Goal: Transaction & Acquisition: Purchase product/service

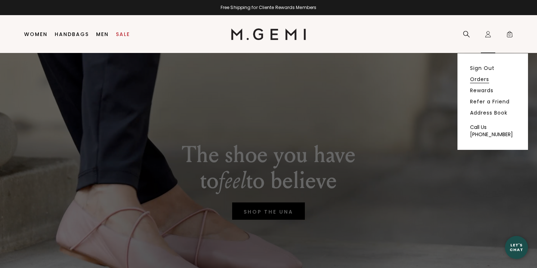
click at [486, 81] on link "Orders" at bounding box center [479, 79] width 19 height 6
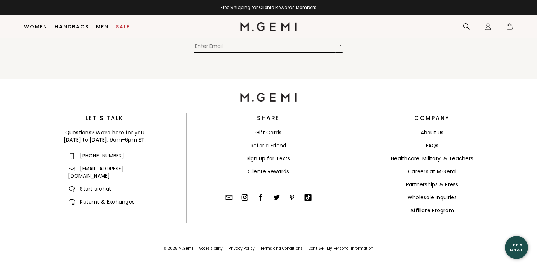
scroll to position [783, 0]
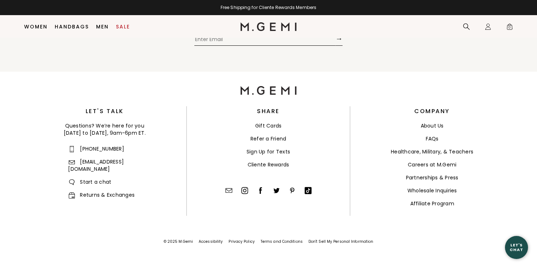
click at [101, 191] on link "Returns & Exchanges" at bounding box center [101, 194] width 67 height 7
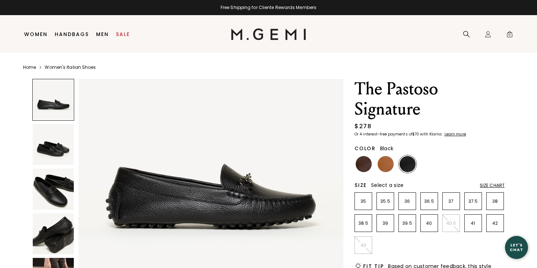
click at [54, 152] on img at bounding box center [53, 144] width 41 height 41
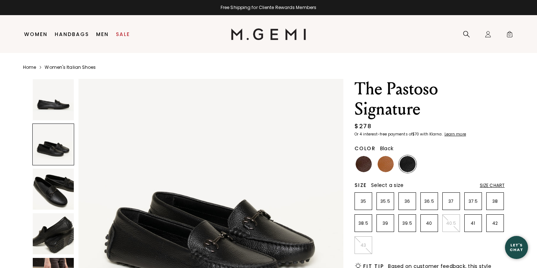
click at [56, 196] on img at bounding box center [53, 188] width 41 height 41
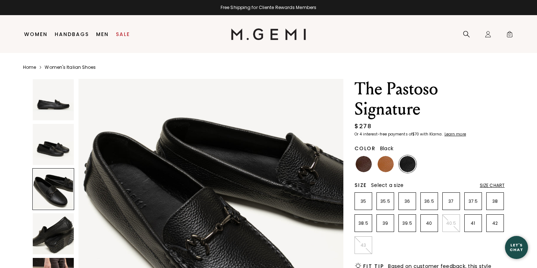
click at [56, 227] on img at bounding box center [53, 233] width 41 height 41
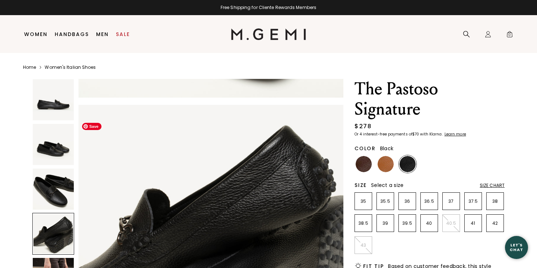
scroll to position [816, 0]
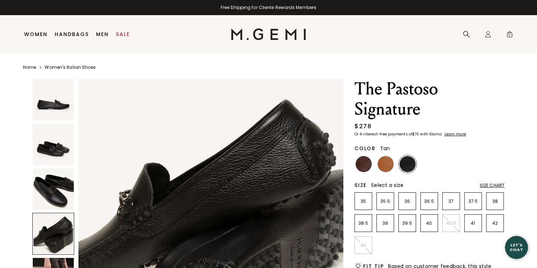
click at [386, 161] on img at bounding box center [385, 164] width 16 height 16
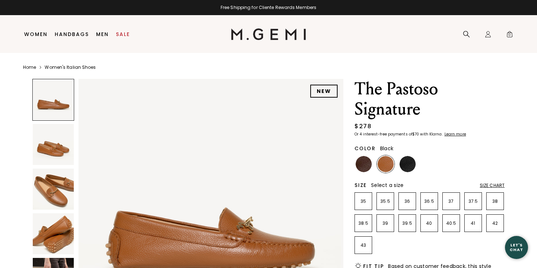
click at [410, 162] on img at bounding box center [407, 164] width 16 height 16
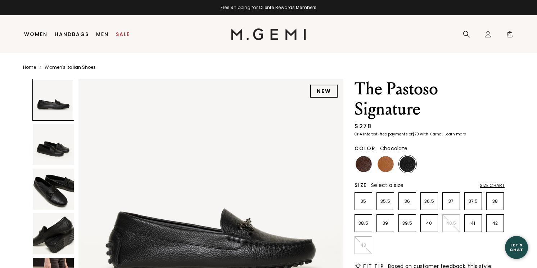
click at [365, 165] on img at bounding box center [363, 164] width 16 height 16
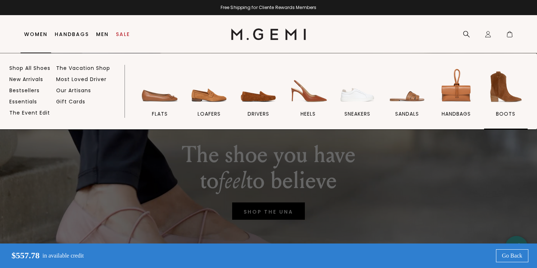
click at [495, 95] on img at bounding box center [505, 87] width 40 height 40
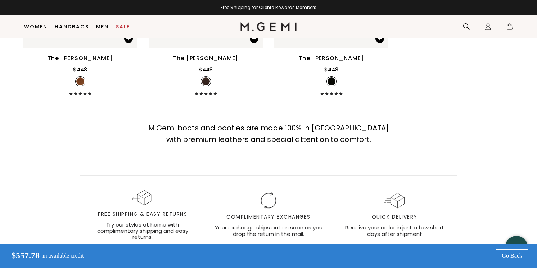
scroll to position [915, 0]
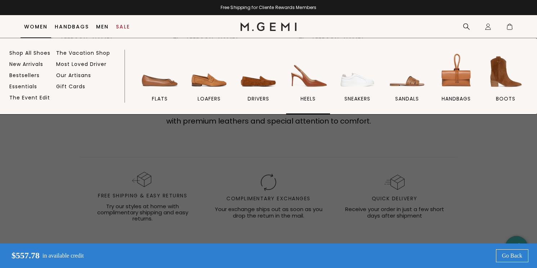
click at [305, 96] on span "heels" at bounding box center [307, 98] width 15 height 6
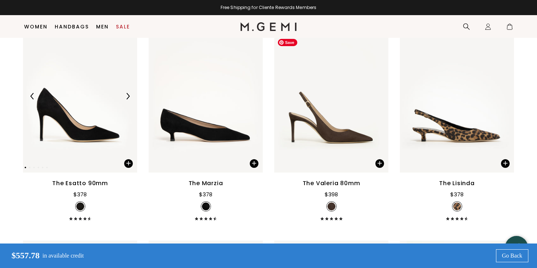
scroll to position [130, 0]
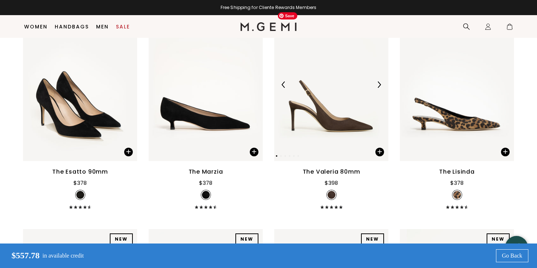
click at [379, 82] on img at bounding box center [379, 84] width 6 height 6
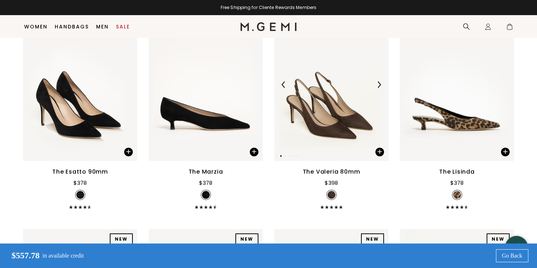
click at [379, 82] on img at bounding box center [379, 84] width 6 height 6
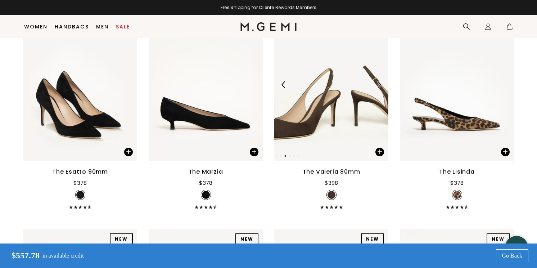
click at [379, 82] on img at bounding box center [379, 84] width 6 height 6
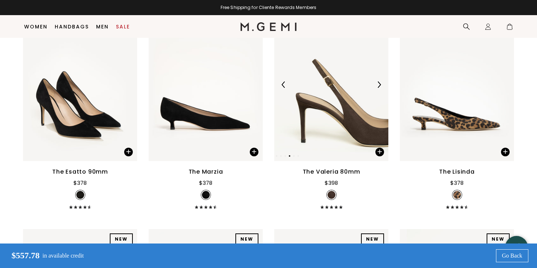
click at [379, 82] on img at bounding box center [379, 84] width 6 height 6
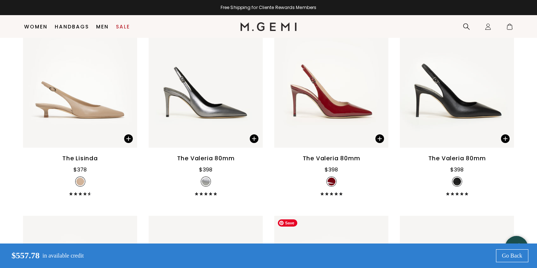
scroll to position [1021, 0]
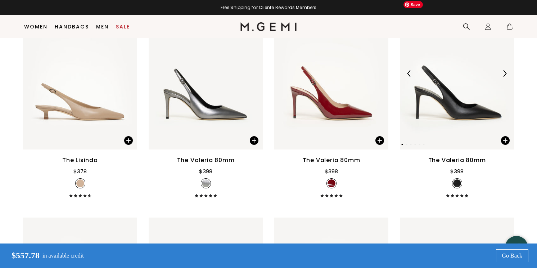
click at [498, 43] on img at bounding box center [457, 73] width 114 height 152
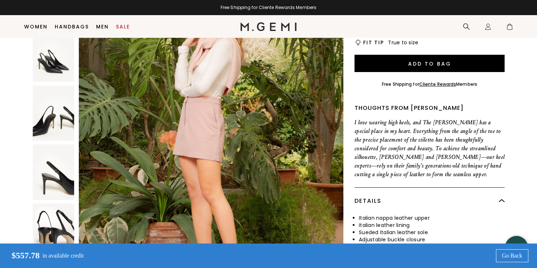
scroll to position [333, 0]
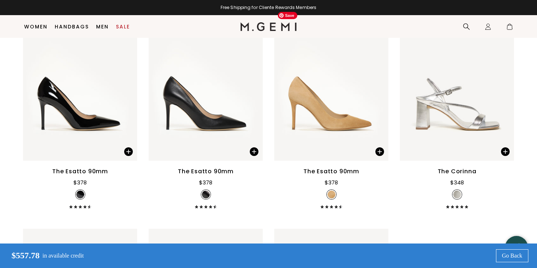
scroll to position [1892, 0]
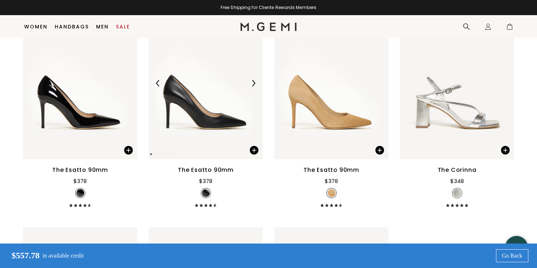
click at [252, 82] on img at bounding box center [253, 83] width 6 height 6
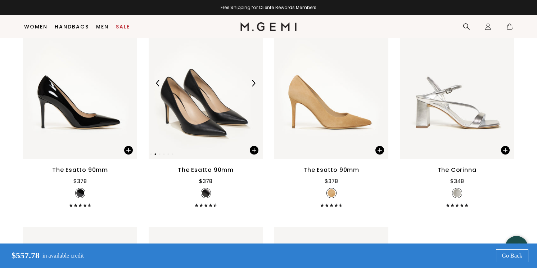
click at [252, 82] on img at bounding box center [253, 83] width 6 height 6
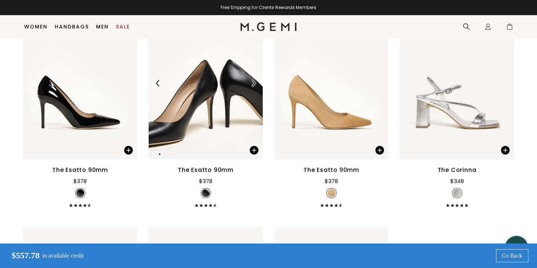
click at [252, 82] on img at bounding box center [253, 83] width 6 height 6
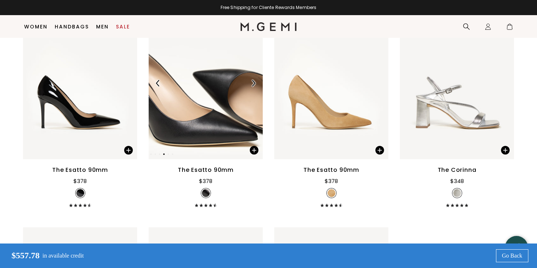
click at [252, 82] on img at bounding box center [253, 83] width 6 height 6
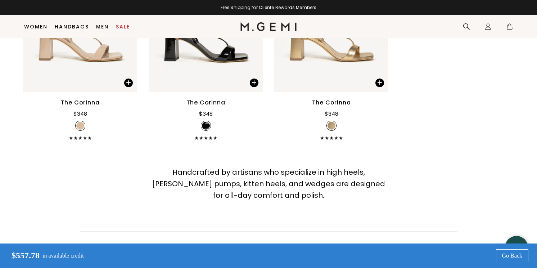
scroll to position [2235, 0]
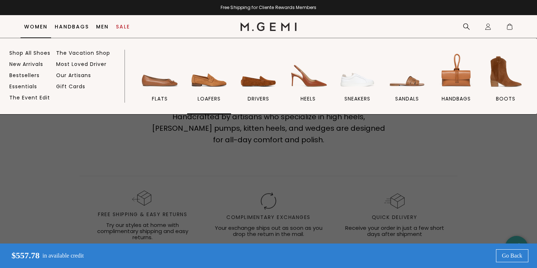
click at [204, 87] on img at bounding box center [209, 71] width 40 height 40
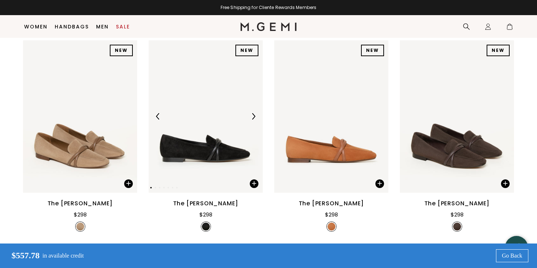
click at [255, 113] on img at bounding box center [253, 116] width 6 height 6
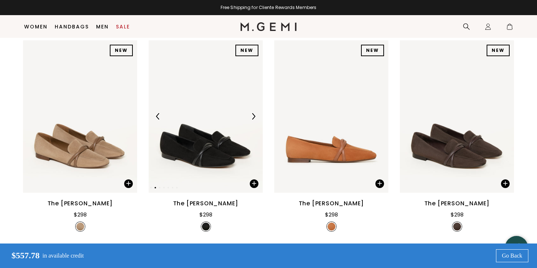
click at [255, 113] on img at bounding box center [253, 116] width 6 height 6
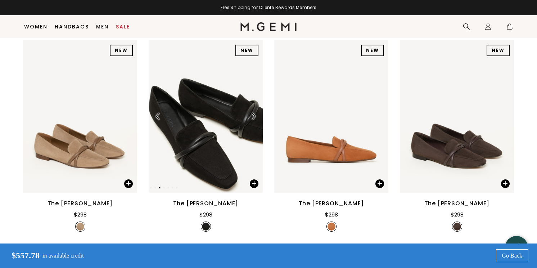
click at [255, 113] on img at bounding box center [253, 116] width 6 height 6
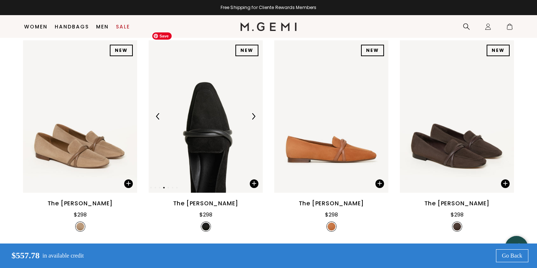
click at [216, 138] on img at bounding box center [206, 116] width 114 height 152
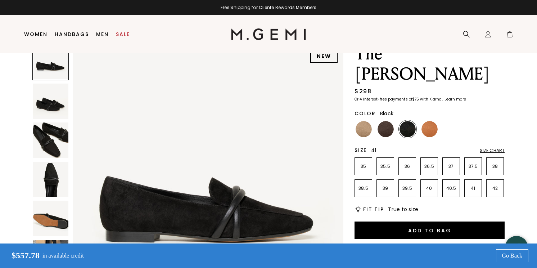
scroll to position [52, 0]
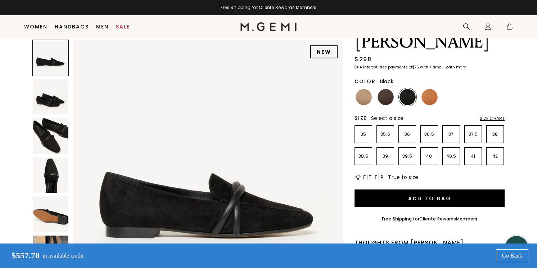
click at [57, 136] on img at bounding box center [51, 136] width 36 height 36
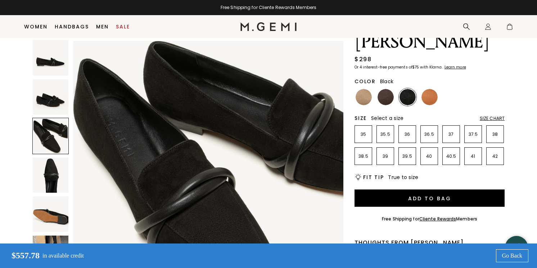
scroll to position [555, 0]
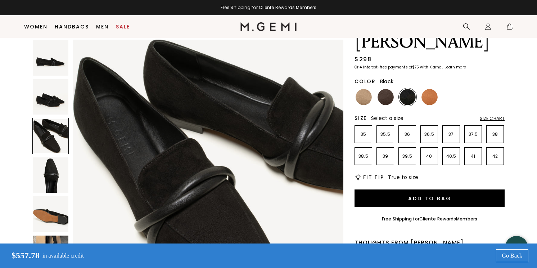
click at [56, 164] on img at bounding box center [51, 175] width 36 height 36
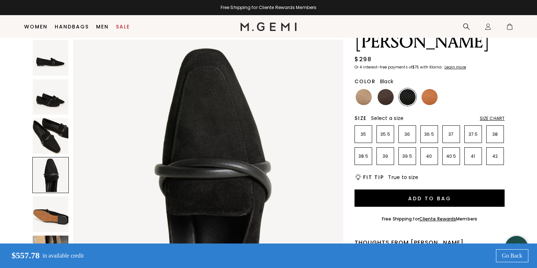
click at [54, 136] on img at bounding box center [51, 136] width 36 height 36
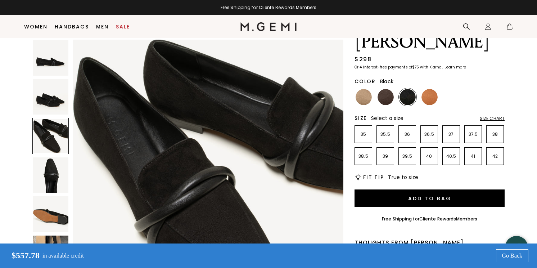
click at [53, 103] on img at bounding box center [51, 97] width 36 height 36
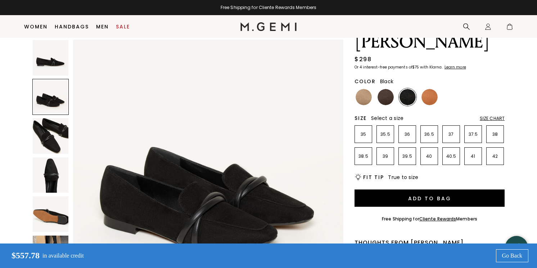
click at [51, 63] on img at bounding box center [51, 58] width 36 height 36
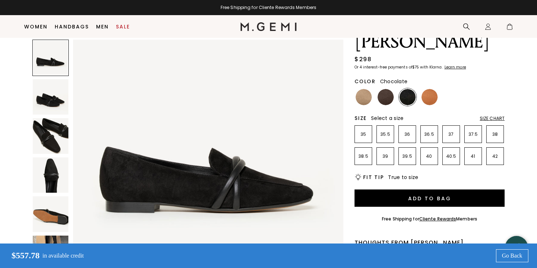
scroll to position [0, 0]
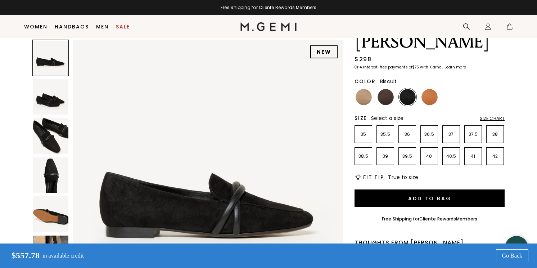
click at [363, 89] on img at bounding box center [363, 97] width 16 height 16
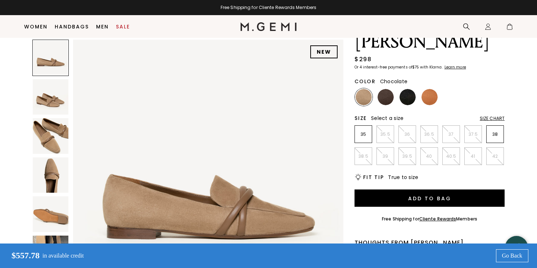
click at [391, 89] on img at bounding box center [385, 97] width 16 height 16
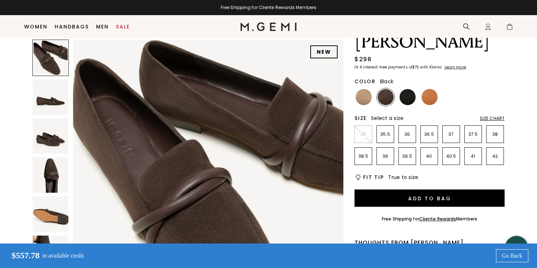
click at [403, 89] on img at bounding box center [407, 97] width 16 height 16
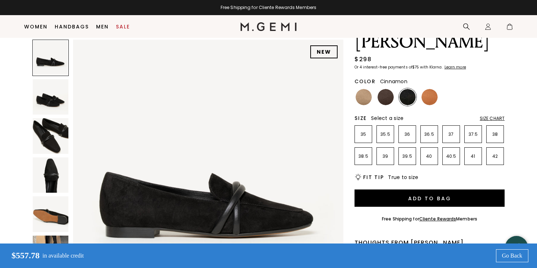
click at [427, 89] on img at bounding box center [429, 97] width 16 height 16
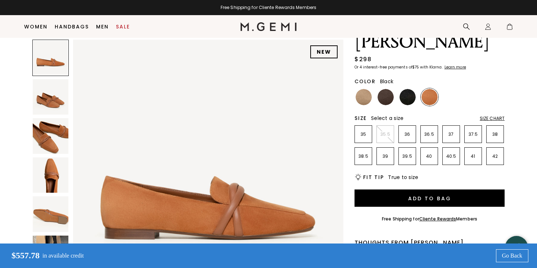
click at [406, 89] on img at bounding box center [407, 97] width 16 height 16
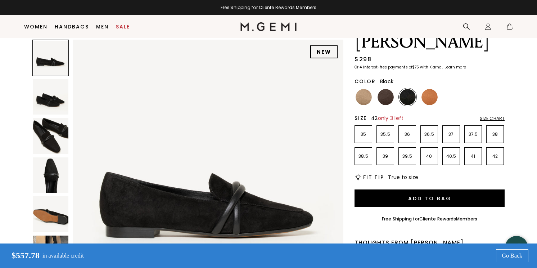
click at [494, 147] on li "42" at bounding box center [495, 156] width 18 height 18
click at [479, 147] on li "41" at bounding box center [473, 156] width 18 height 18
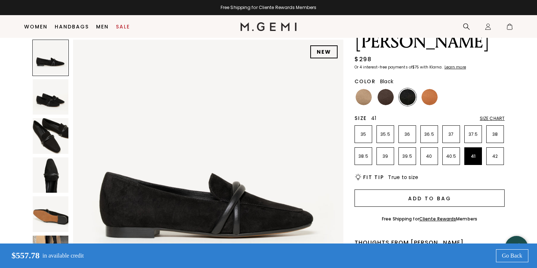
click at [471, 189] on button "Add to Bag" at bounding box center [429, 197] width 150 height 17
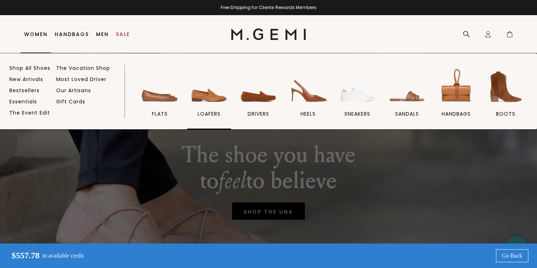
click at [195, 108] on link "loafers" at bounding box center [209, 98] width 44 height 63
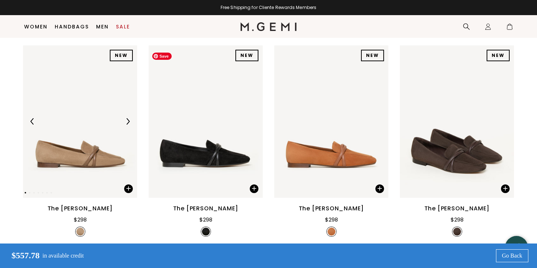
click at [245, 156] on img at bounding box center [206, 121] width 114 height 152
